Goal: Task Accomplishment & Management: Use online tool/utility

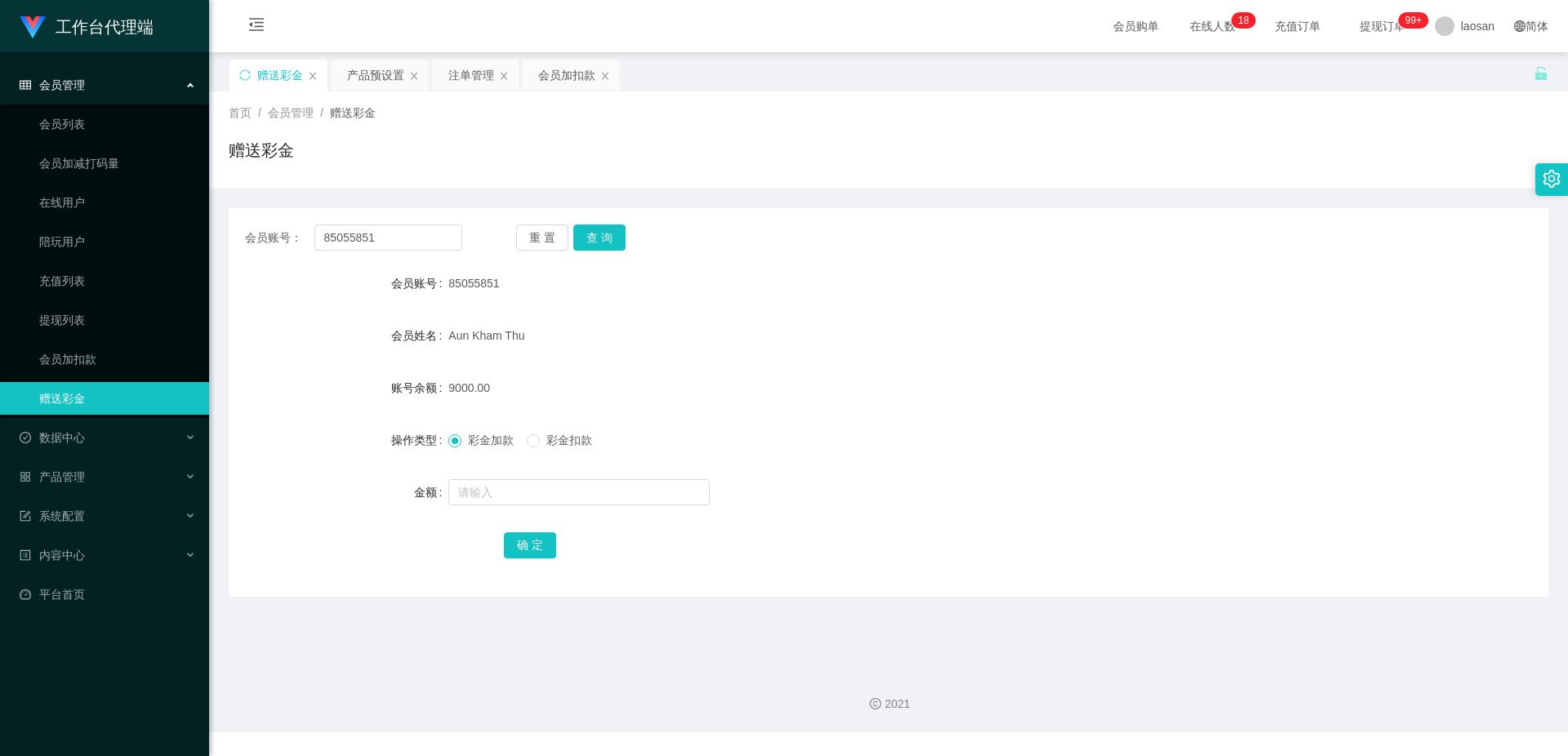
click at [628, 342] on div "Aun Kham Thu" at bounding box center [833, 335] width 771 height 32
click at [602, 240] on button "查 询" at bounding box center [599, 237] width 52 height 26
click at [503, 491] on input "text" at bounding box center [579, 491] width 261 height 26
type input "5000"
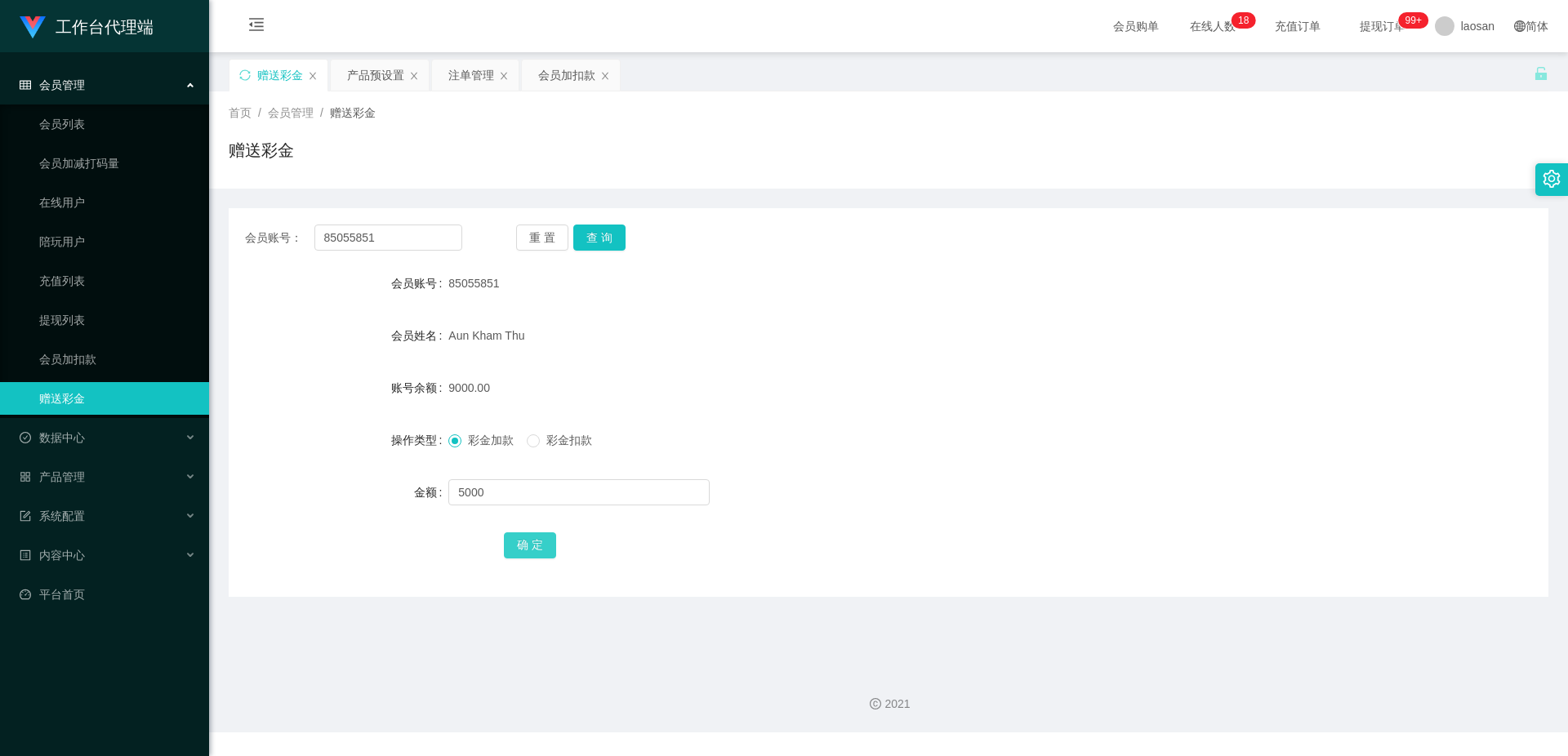
click at [539, 546] on button "确 定" at bounding box center [530, 545] width 52 height 26
click at [874, 384] on div "14000.00" at bounding box center [833, 387] width 771 height 32
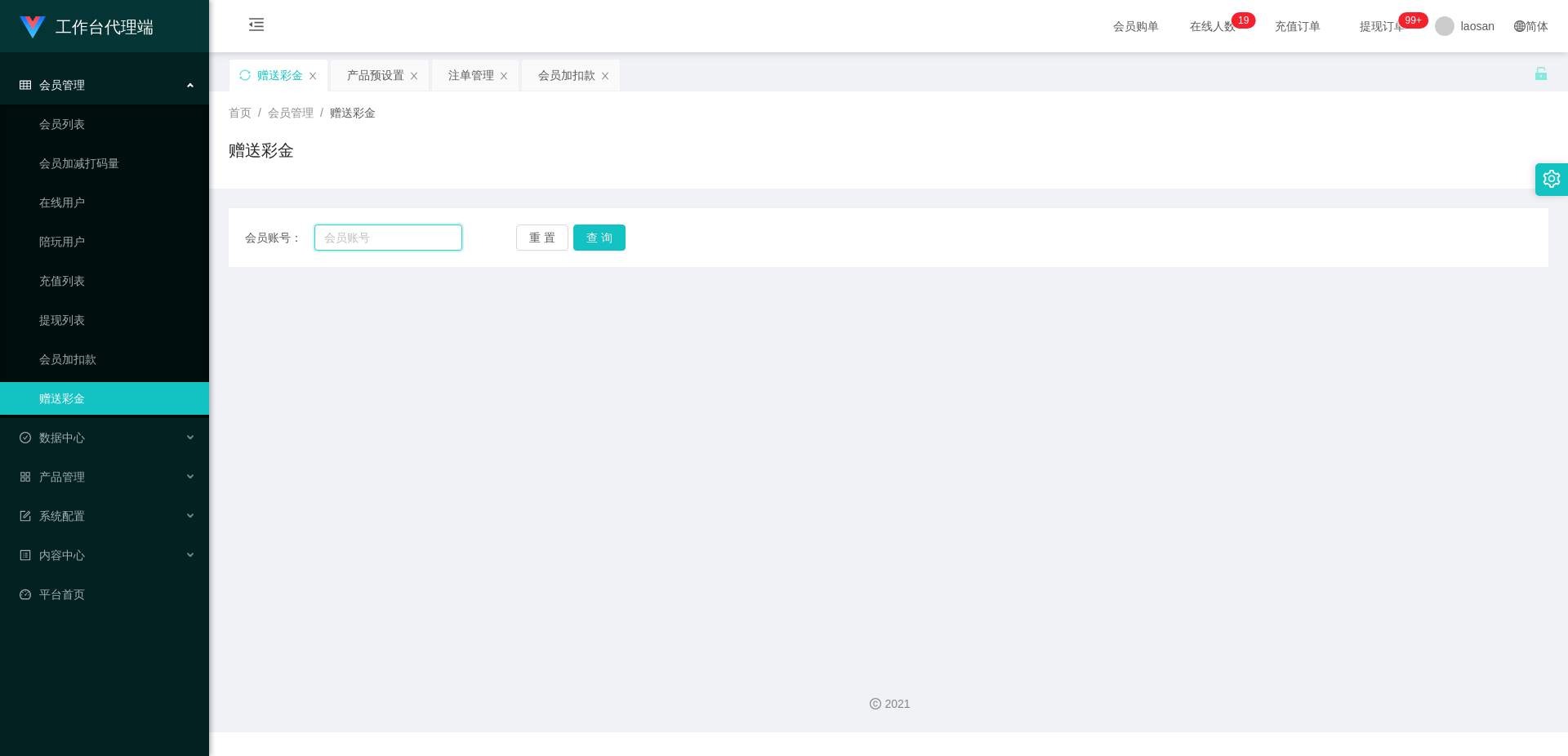
click at [396, 236] on input "text" at bounding box center [388, 237] width 148 height 26
click at [396, 245] on input "text" at bounding box center [388, 237] width 148 height 26
type input "85055851"
click at [599, 241] on button "查 询" at bounding box center [599, 237] width 52 height 26
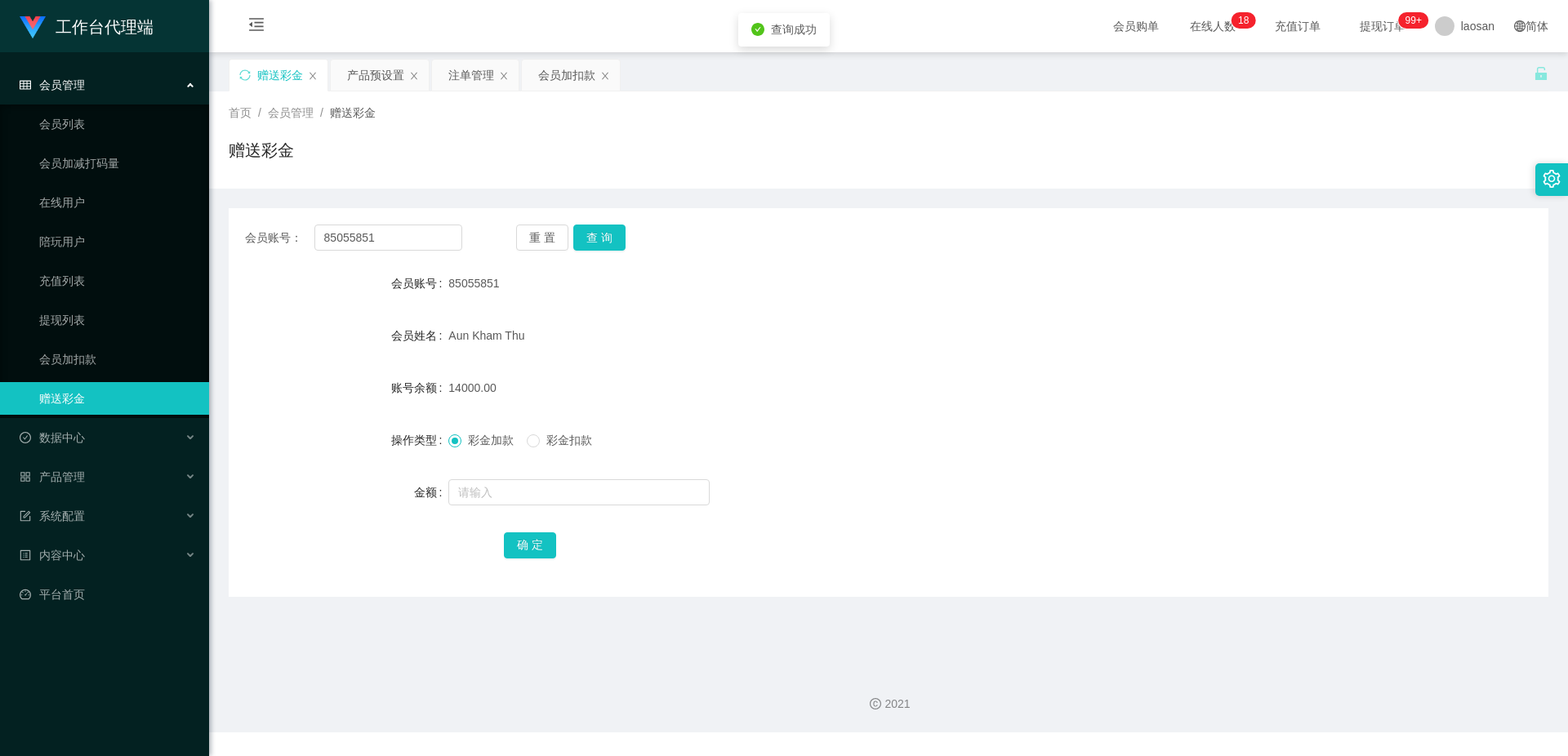
click at [902, 384] on div "14000.00" at bounding box center [833, 387] width 771 height 32
click at [383, 76] on div "产品预设置" at bounding box center [376, 74] width 57 height 31
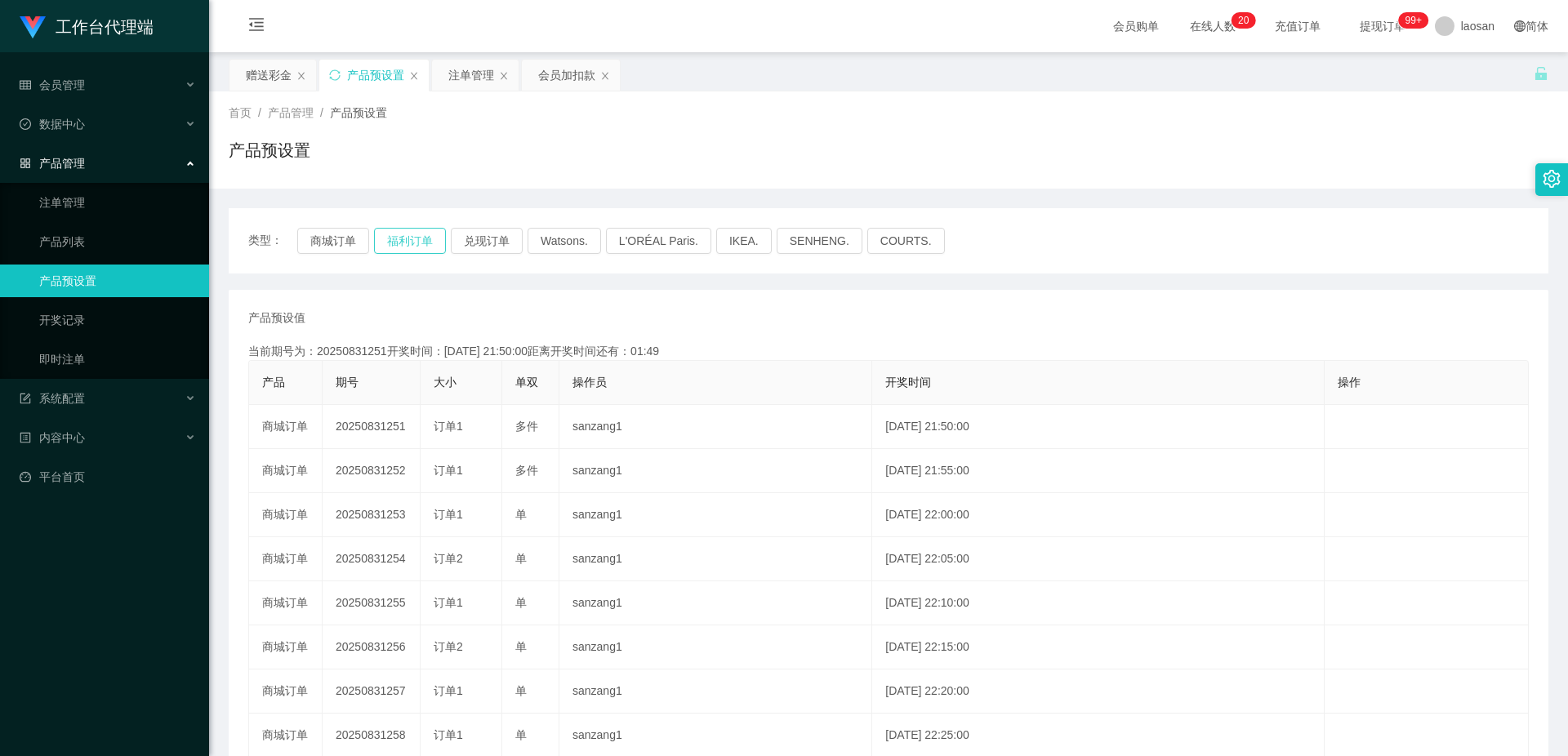
click at [414, 236] on button "福利订单" at bounding box center [410, 240] width 72 height 26
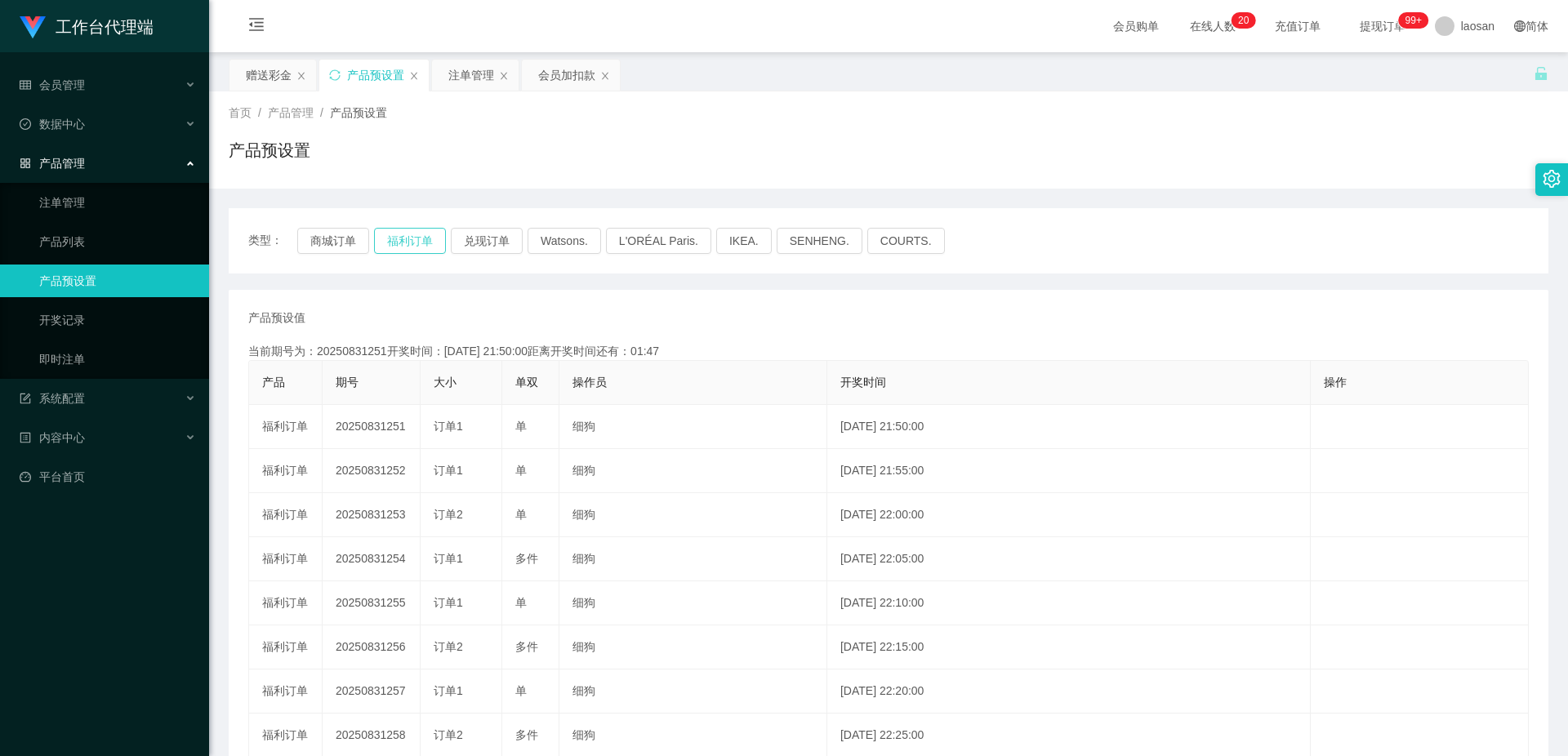
click at [414, 236] on button "福利订单" at bounding box center [410, 240] width 72 height 26
click at [414, 237] on button "福利订单" at bounding box center [410, 240] width 72 height 26
click at [421, 242] on button "福利订单" at bounding box center [410, 240] width 72 height 26
click at [411, 245] on button "福利订单" at bounding box center [410, 240] width 72 height 26
click at [463, 79] on div "注单管理" at bounding box center [471, 74] width 46 height 31
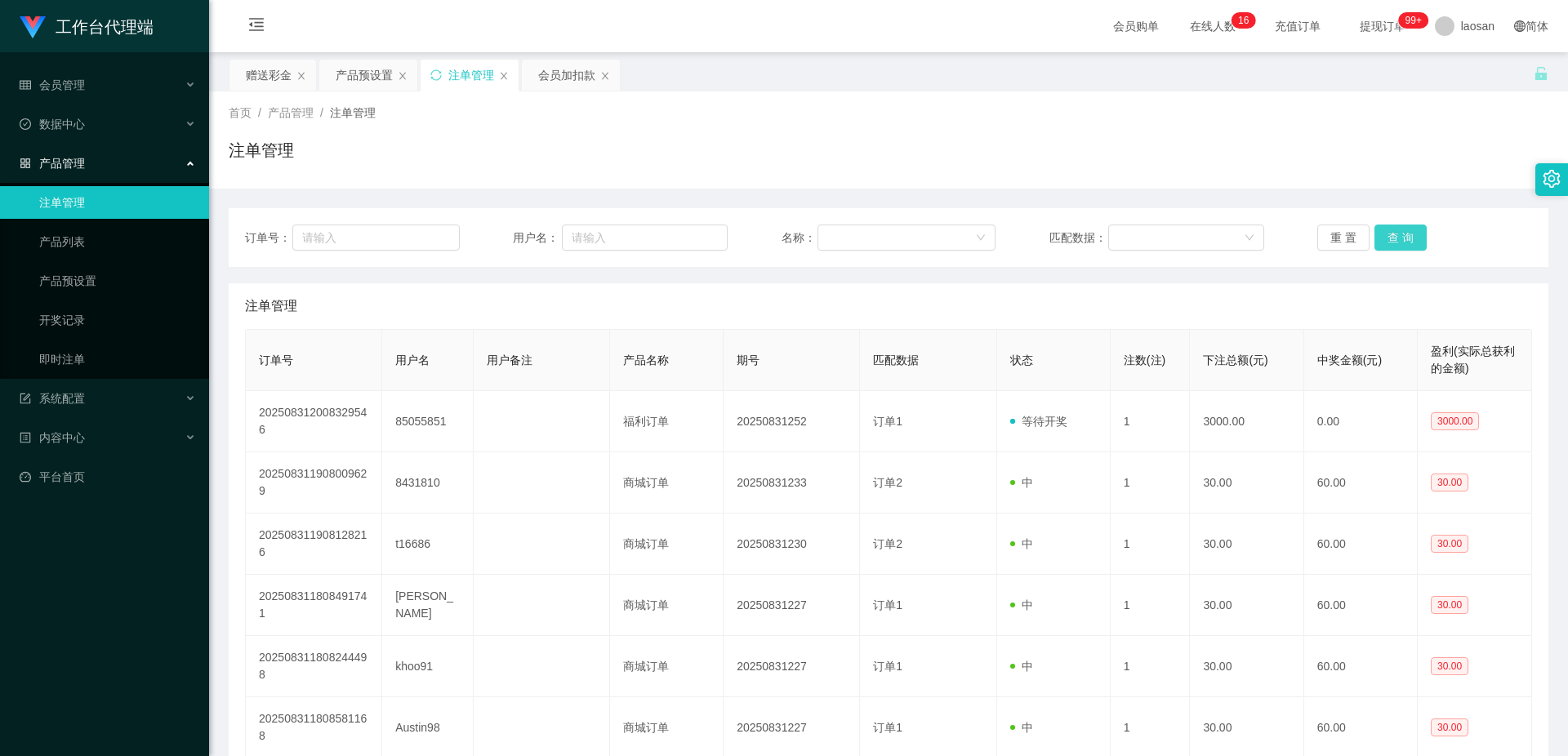
click at [1397, 231] on button "查 询" at bounding box center [1400, 237] width 52 height 26
click at [1397, 231] on button "查 询" at bounding box center [1409, 237] width 70 height 26
click at [1397, 231] on div "重 置 查 询" at bounding box center [1424, 237] width 214 height 26
click at [1397, 231] on button "查 询" at bounding box center [1400, 237] width 52 height 26
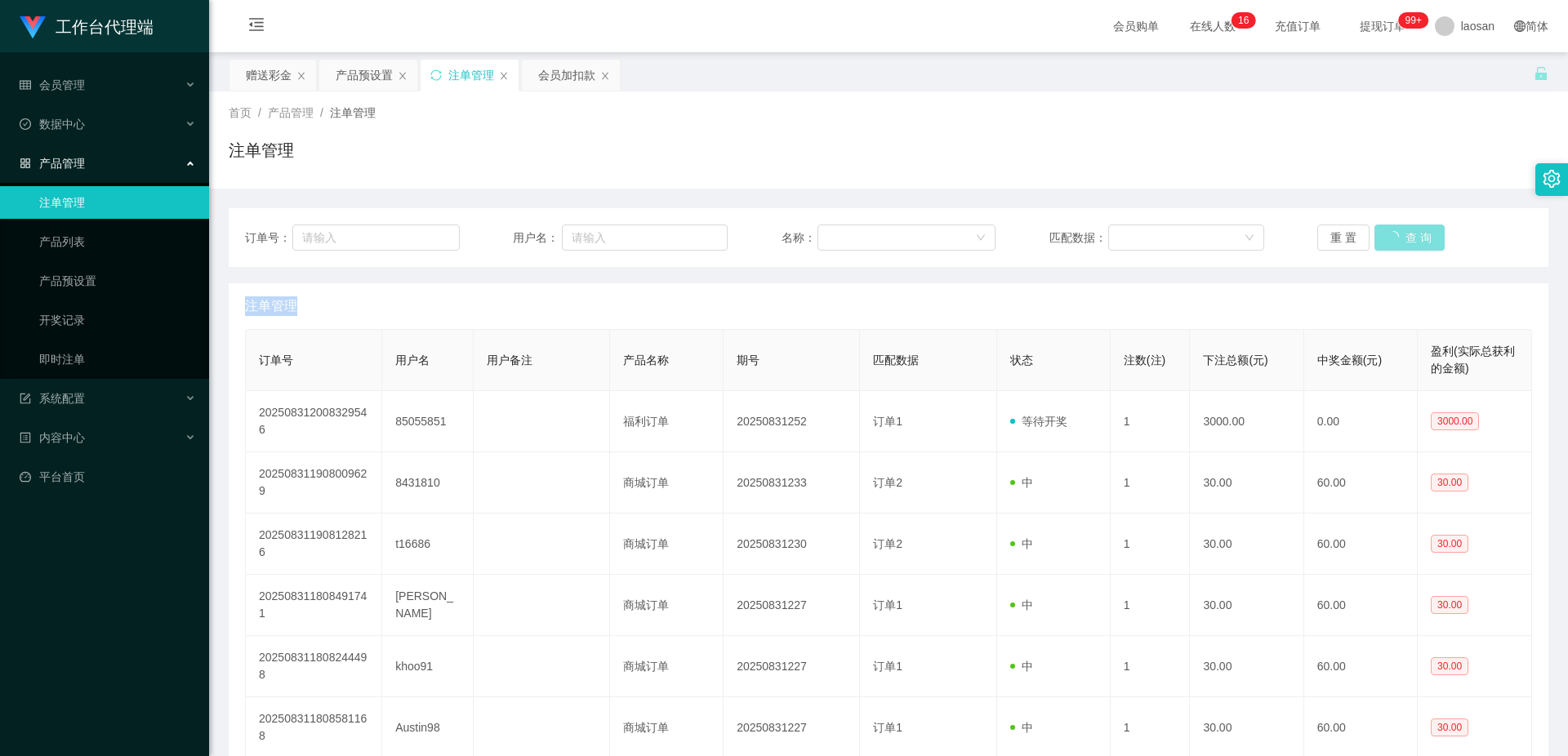
click at [1397, 231] on div "重 置 查 询" at bounding box center [1424, 237] width 214 height 26
click at [1397, 231] on button "查 询" at bounding box center [1400, 237] width 52 height 26
click at [1397, 231] on div "重 置 查 询" at bounding box center [1424, 237] width 214 height 26
click at [1398, 231] on button "查 询" at bounding box center [1400, 237] width 52 height 26
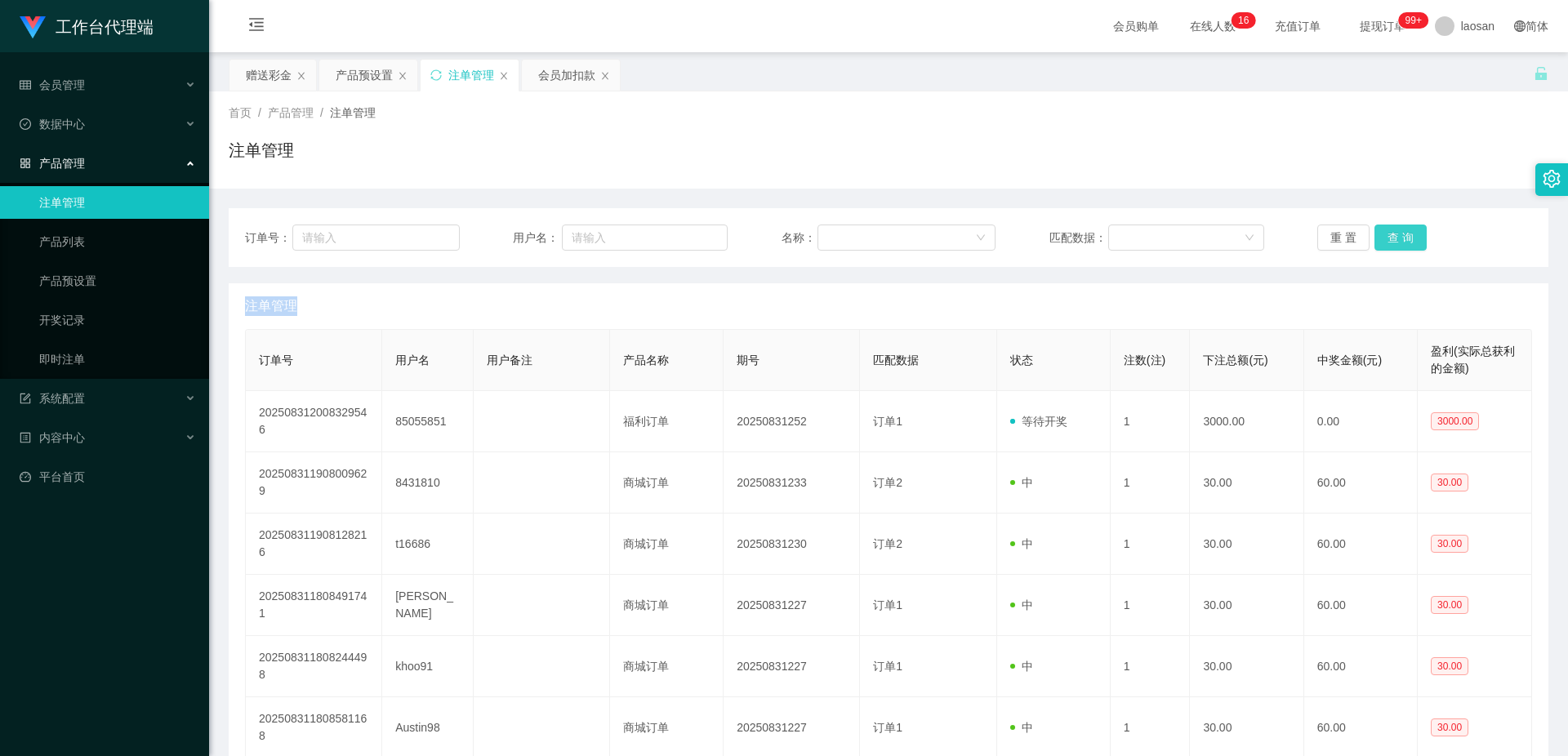
click at [1398, 231] on button "查 询" at bounding box center [1400, 237] width 52 height 26
click at [1408, 241] on button "查 询" at bounding box center [1400, 237] width 52 height 26
click at [1408, 241] on button "查 询" at bounding box center [1409, 237] width 70 height 26
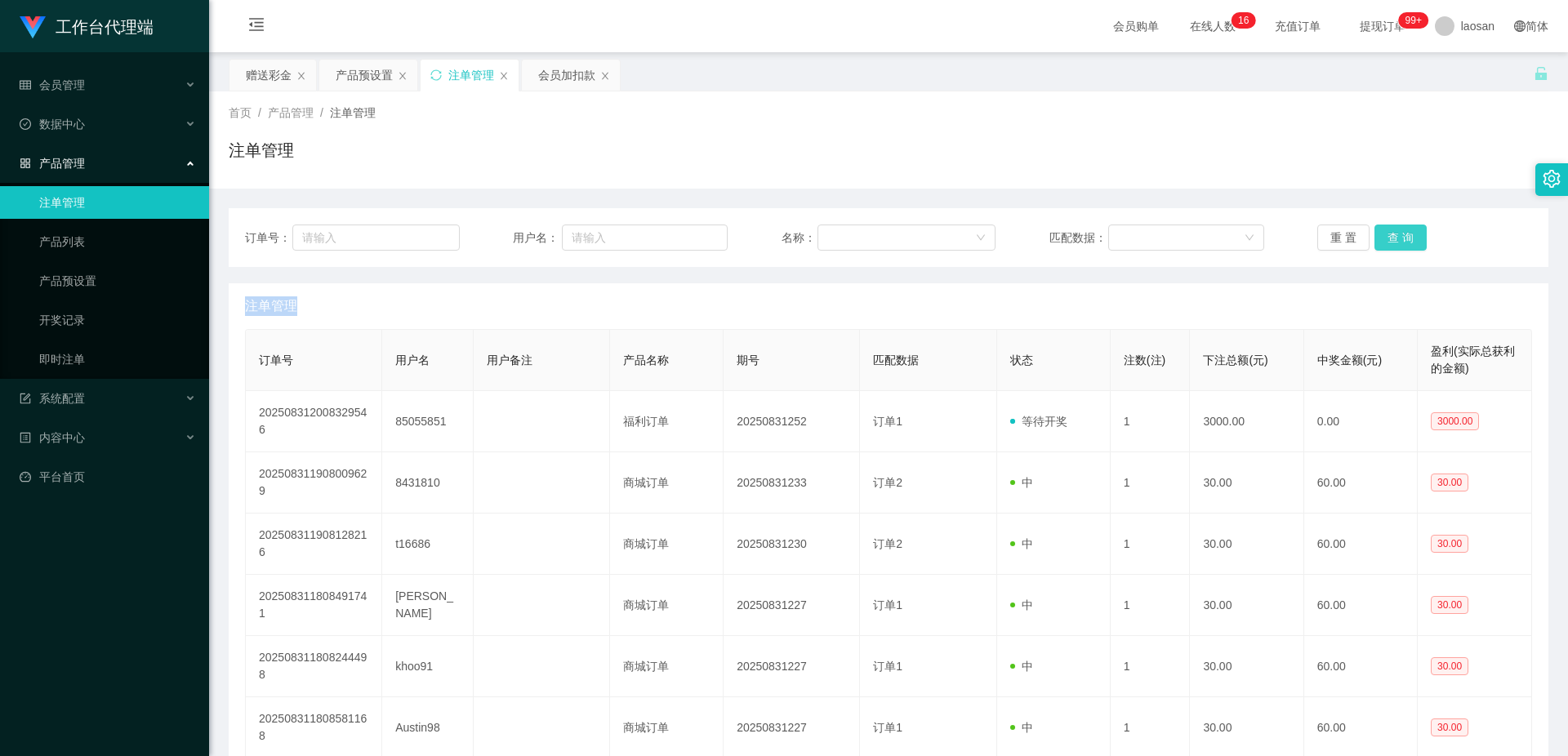
click at [1408, 241] on button "查 询" at bounding box center [1400, 237] width 52 height 26
click at [1408, 241] on button "查 询" at bounding box center [1409, 237] width 70 height 26
click at [1408, 241] on button "查 询" at bounding box center [1400, 237] width 52 height 26
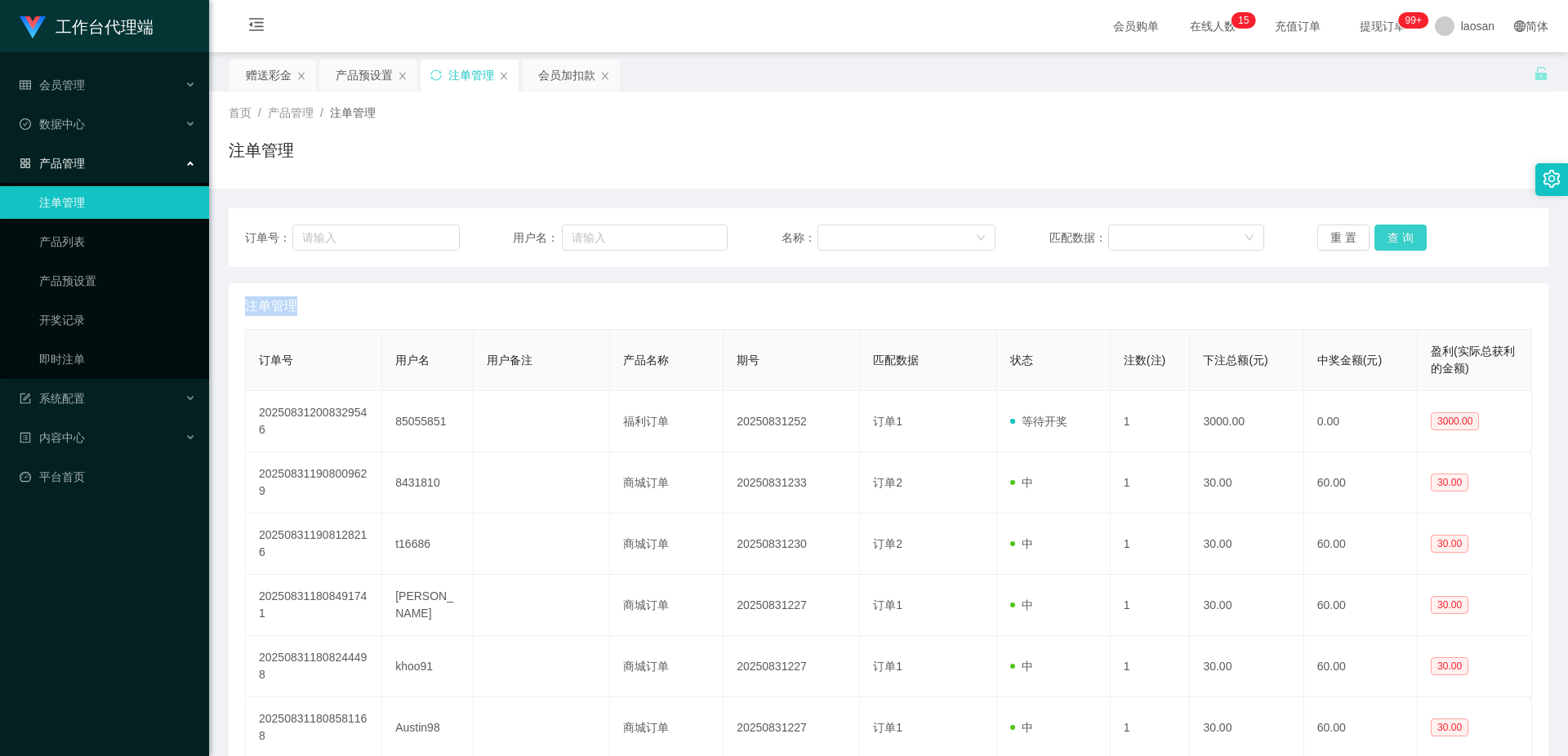
click at [1408, 241] on button "查 询" at bounding box center [1400, 237] width 52 height 26
click at [269, 74] on div "赠送彩金" at bounding box center [268, 74] width 46 height 31
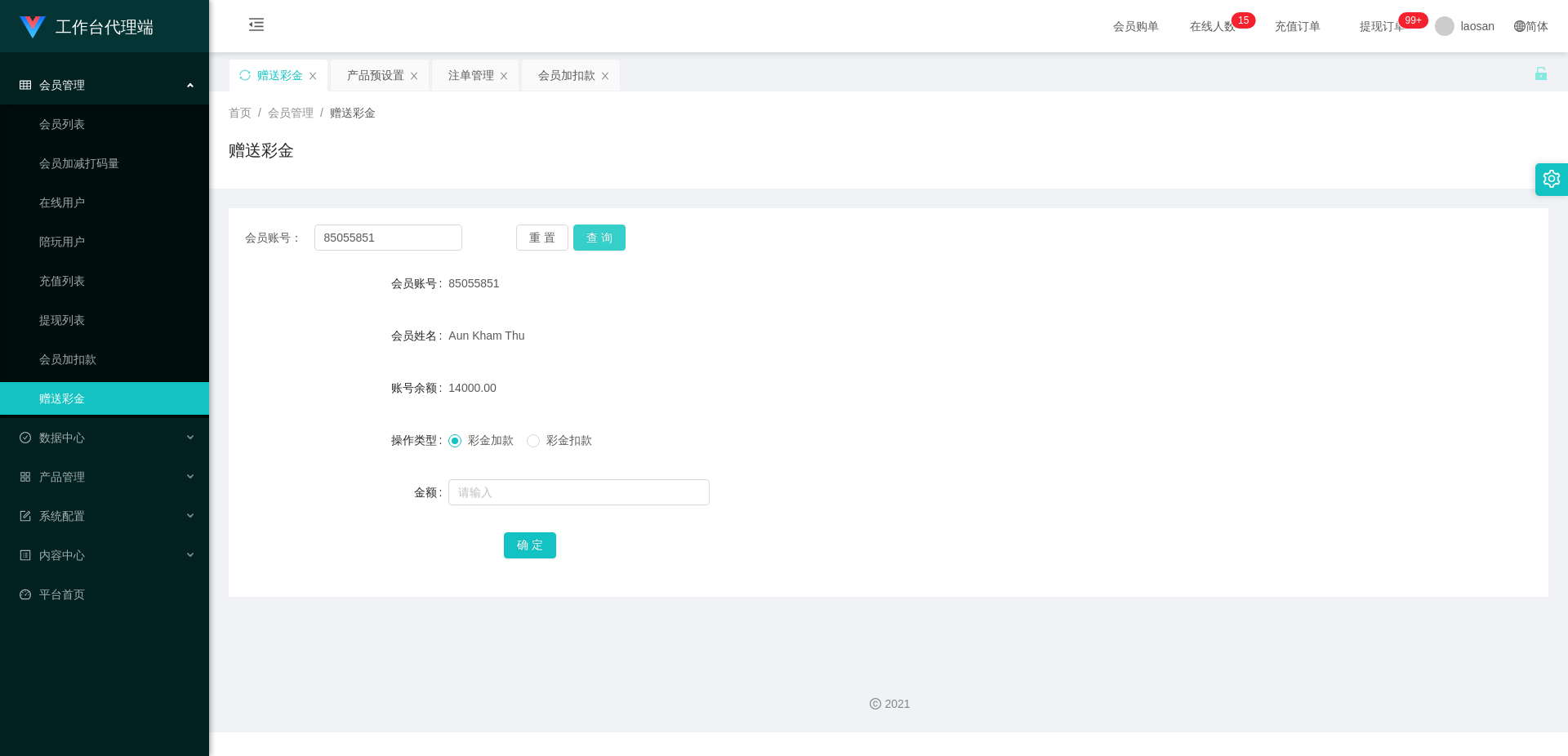
click at [605, 240] on button "查 询" at bounding box center [599, 237] width 52 height 26
click at [605, 240] on button "查 询" at bounding box center [608, 237] width 70 height 26
click at [605, 240] on button "查 询" at bounding box center [599, 237] width 52 height 26
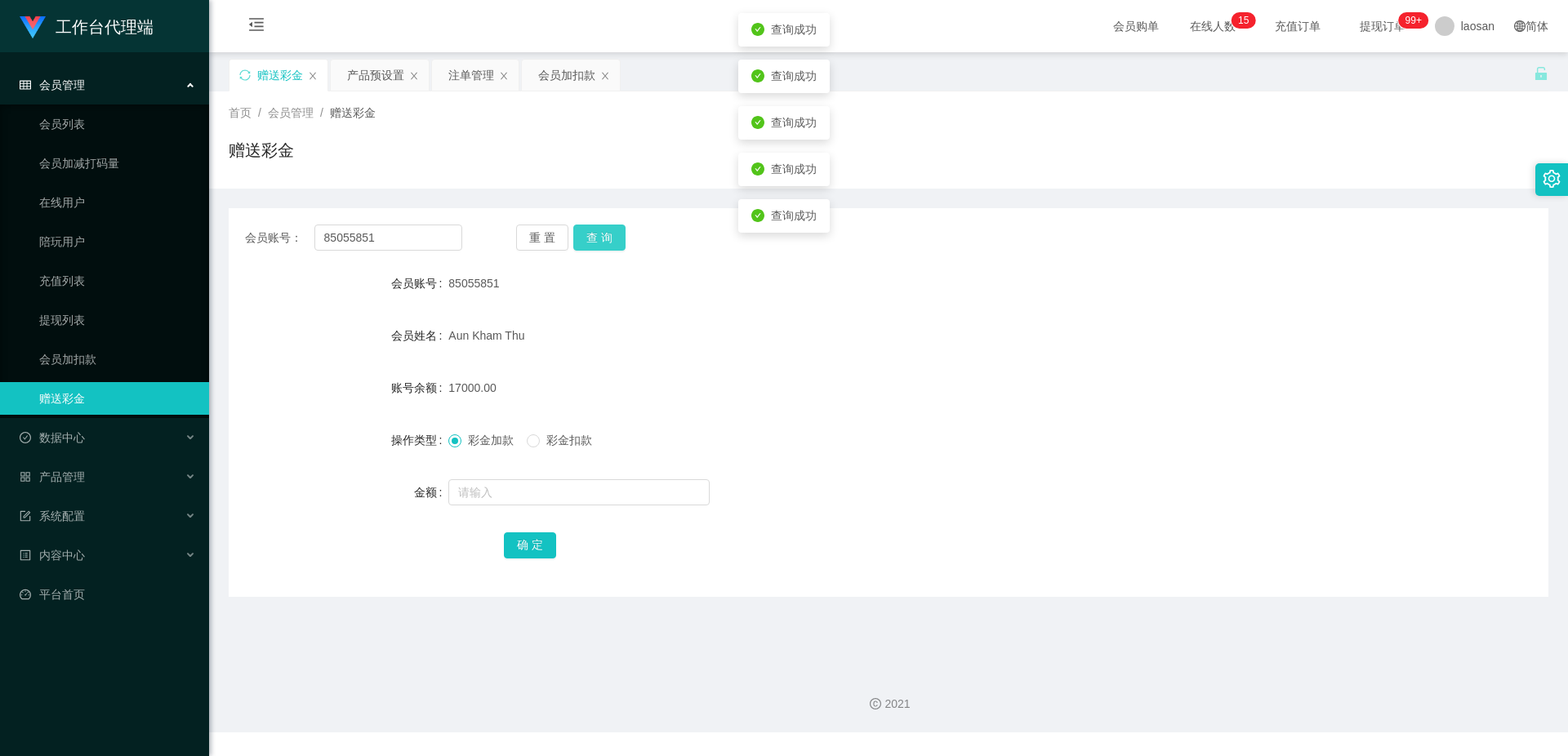
click at [605, 240] on button "查 询" at bounding box center [599, 237] width 52 height 26
click at [606, 240] on button "查 询" at bounding box center [599, 237] width 52 height 26
click at [736, 341] on div "Aun Kham Thu" at bounding box center [833, 335] width 771 height 32
